Goal: Task Accomplishment & Management: Use online tool/utility

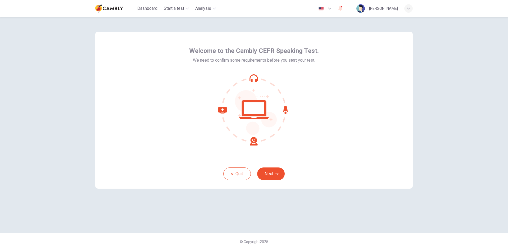
click at [328, 147] on div "Welcome to the Cambly CEFR Speaking Test. We need to confirm some requirements …" at bounding box center [254, 95] width 318 height 127
click at [267, 179] on button "Next" at bounding box center [271, 173] width 28 height 13
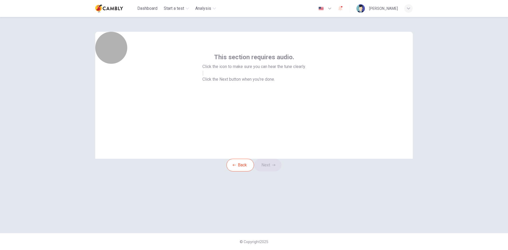
click at [203, 76] on button "button" at bounding box center [202, 73] width 1 height 5
click at [270, 171] on button "Next" at bounding box center [268, 165] width 28 height 13
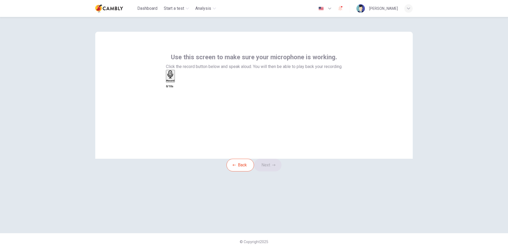
click at [175, 82] on div "Record" at bounding box center [170, 76] width 8 height 12
click at [171, 104] on icon "button" at bounding box center [169, 106] width 4 height 5
click at [176, 81] on icon "button" at bounding box center [176, 81] width 0 height 0
click at [271, 171] on button "Next" at bounding box center [268, 165] width 28 height 13
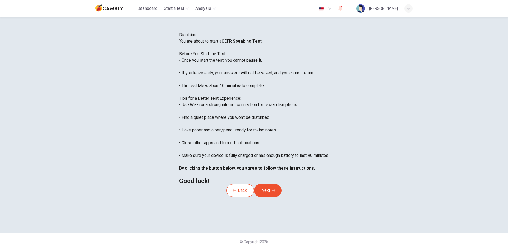
scroll to position [6, 0]
click at [272, 197] on button "Next" at bounding box center [268, 190] width 28 height 13
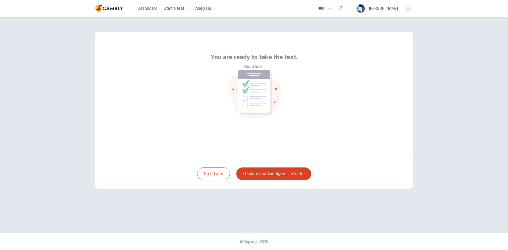
click at [275, 177] on button "I understand and agree. Let’s go!" at bounding box center [273, 173] width 75 height 13
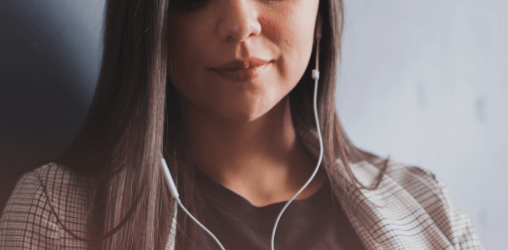
scroll to position [36, 0]
click at [15, 27] on button "Continue" at bounding box center [7, 37] width 15 height 20
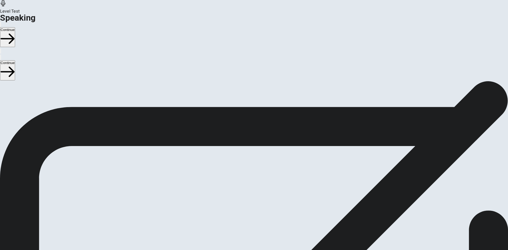
scroll to position [0, 0]
click at [262, 186] on div at bounding box center [254, 189] width 16 height 6
click at [248, 191] on icon "Play Audio" at bounding box center [248, 191] width 0 height 0
click at [15, 27] on button "Continue" at bounding box center [7, 37] width 15 height 20
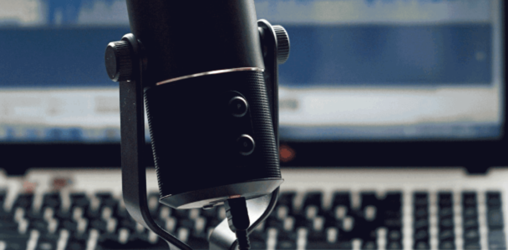
scroll to position [36, 0]
click at [15, 27] on button "Continue" at bounding box center [7, 37] width 15 height 20
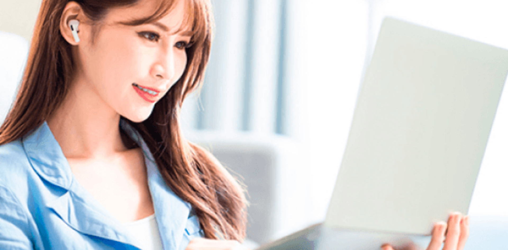
scroll to position [0, 0]
click at [364, 46] on div "Please Listen Carefully" at bounding box center [254, 43] width 508 height 6
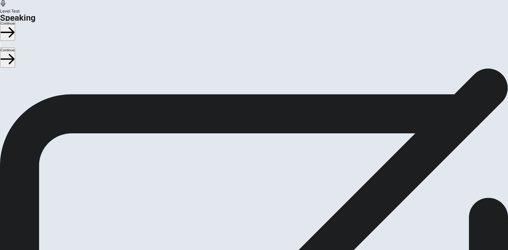
click at [15, 21] on button "Continue" at bounding box center [7, 31] width 15 height 20
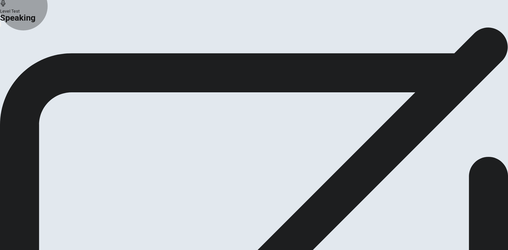
click at [21, 66] on button "Analysis" at bounding box center [10, 62] width 21 height 7
